Goal: Find specific page/section: Find specific page/section

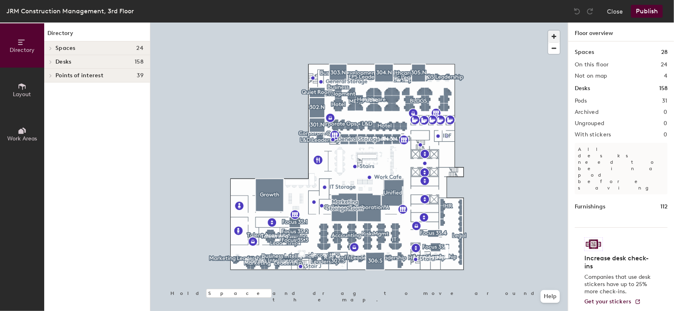
click at [555, 36] on span "button" at bounding box center [554, 37] width 12 height 12
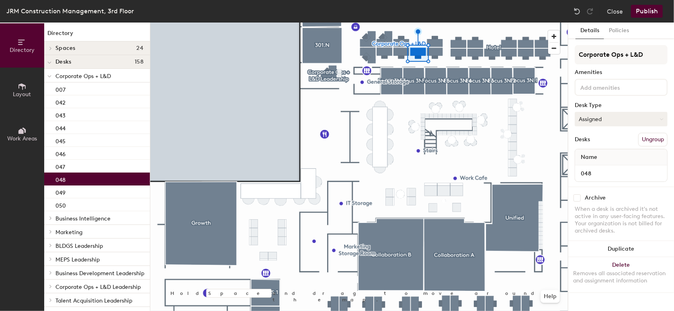
click at [607, 119] on button "Assigned" at bounding box center [621, 119] width 93 height 14
click at [597, 99] on div "Corporate Ops + L&D Amenities Desk Type Assigned Desks Ungroup Name 048" at bounding box center [621, 115] width 93 height 141
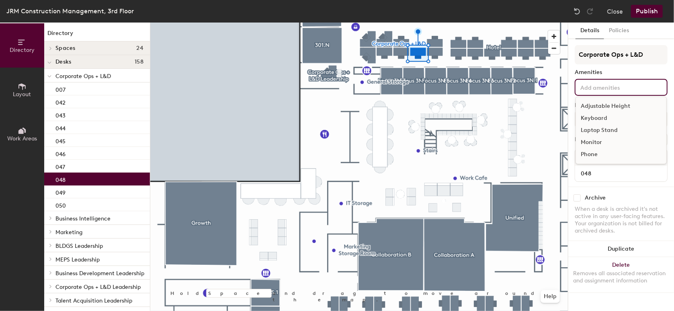
click at [598, 88] on input at bounding box center [615, 87] width 72 height 10
type input "G"
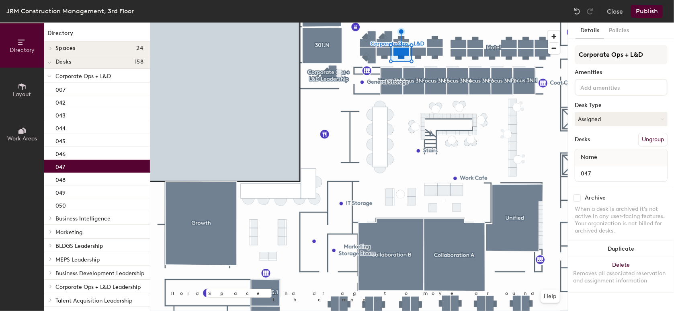
click at [598, 90] on input at bounding box center [615, 87] width 72 height 10
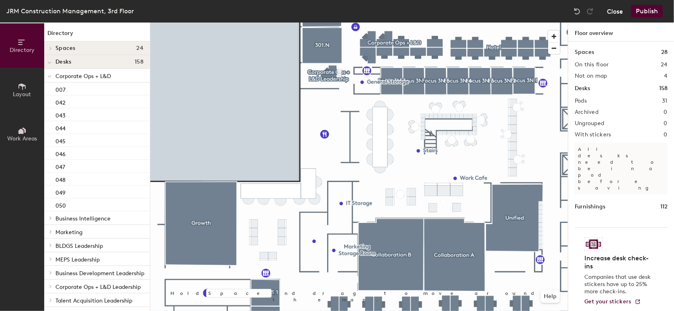
click at [622, 14] on button "Close" at bounding box center [615, 11] width 16 height 13
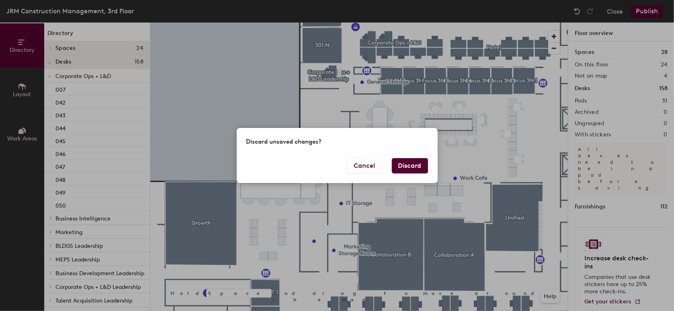
click at [403, 169] on button "Discard" at bounding box center [410, 165] width 36 height 15
